Goal: Find specific page/section: Find specific page/section

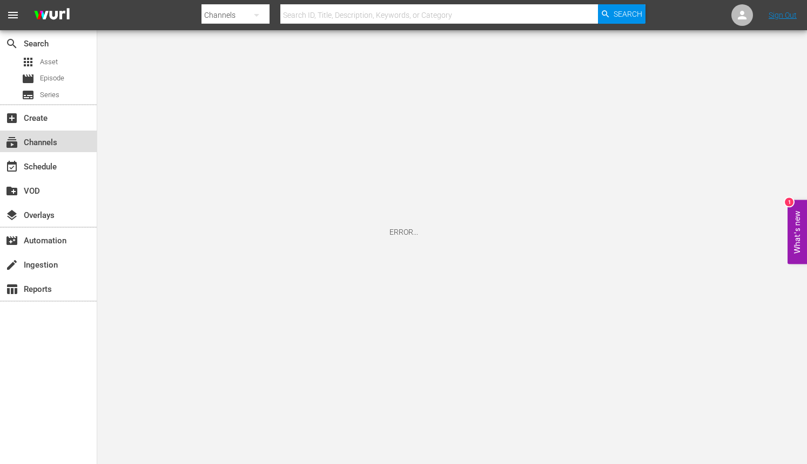
click at [44, 135] on div "subscriptions Channels" at bounding box center [48, 142] width 97 height 22
click at [48, 169] on div "event_available Schedule" at bounding box center [30, 165] width 60 height 10
click at [68, 146] on div "subscriptions Channels" at bounding box center [48, 142] width 97 height 22
drag, startPoint x: 390, startPoint y: 232, endPoint x: 429, endPoint y: 231, distance: 38.9
click at [429, 231] on div "ERROR..." at bounding box center [403, 232] width 807 height 464
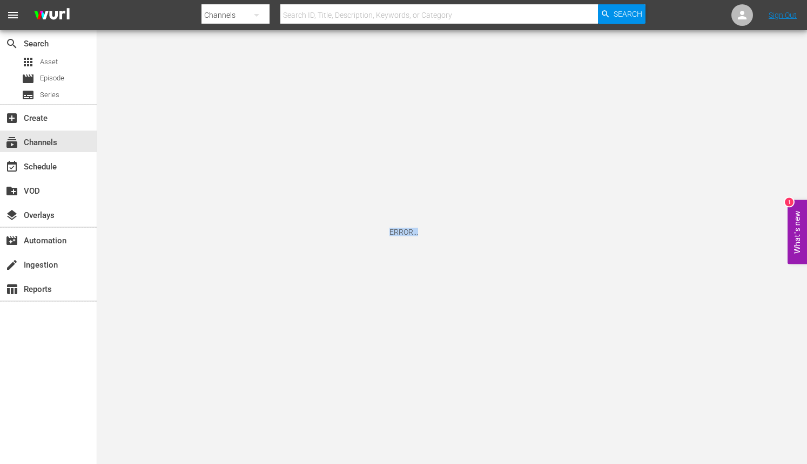
click at [460, 193] on div "ERROR..." at bounding box center [403, 232] width 807 height 464
